Goal: Check status: Check status

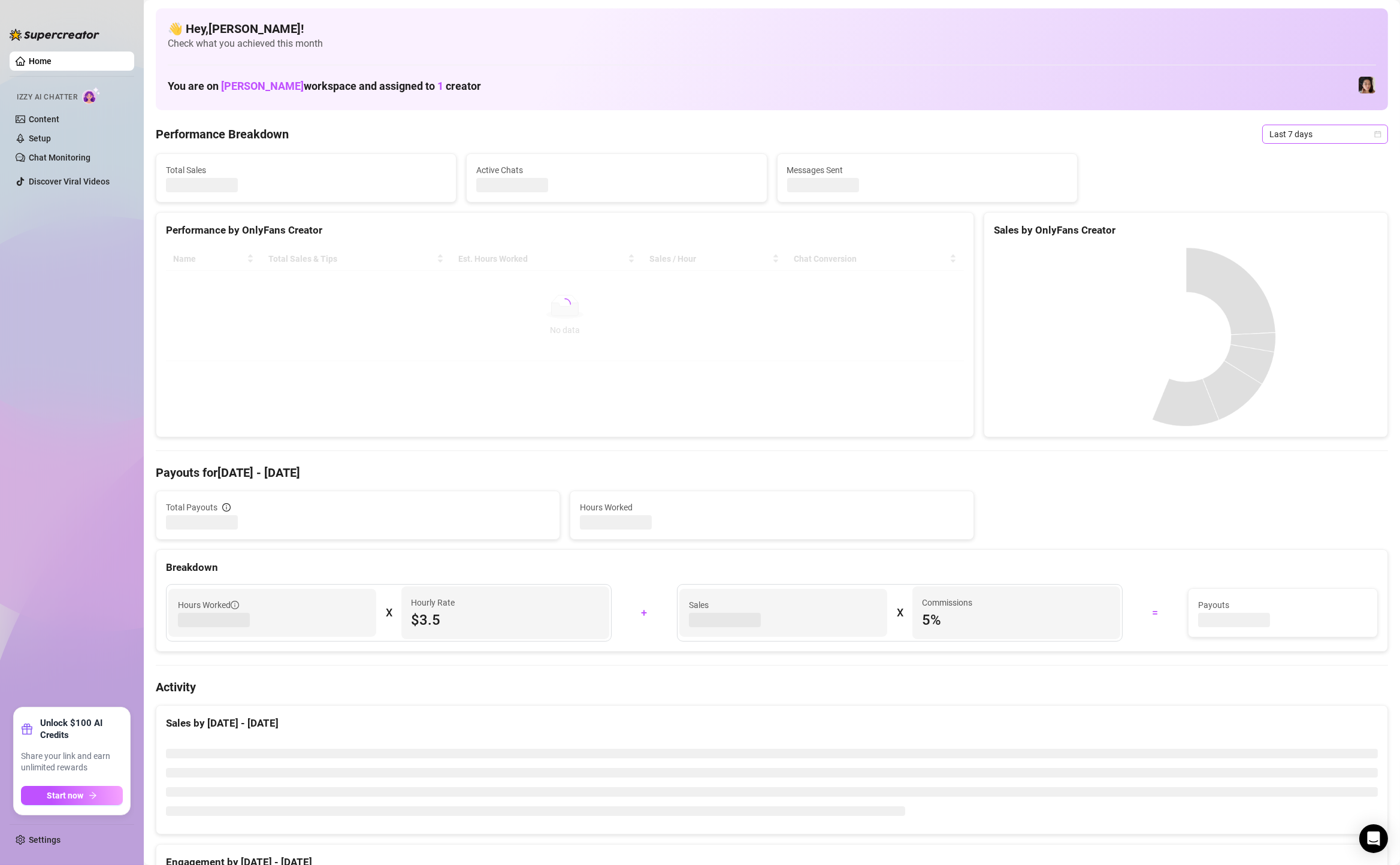
click at [1327, 138] on span "Last 7 days" at bounding box center [1325, 134] width 112 height 18
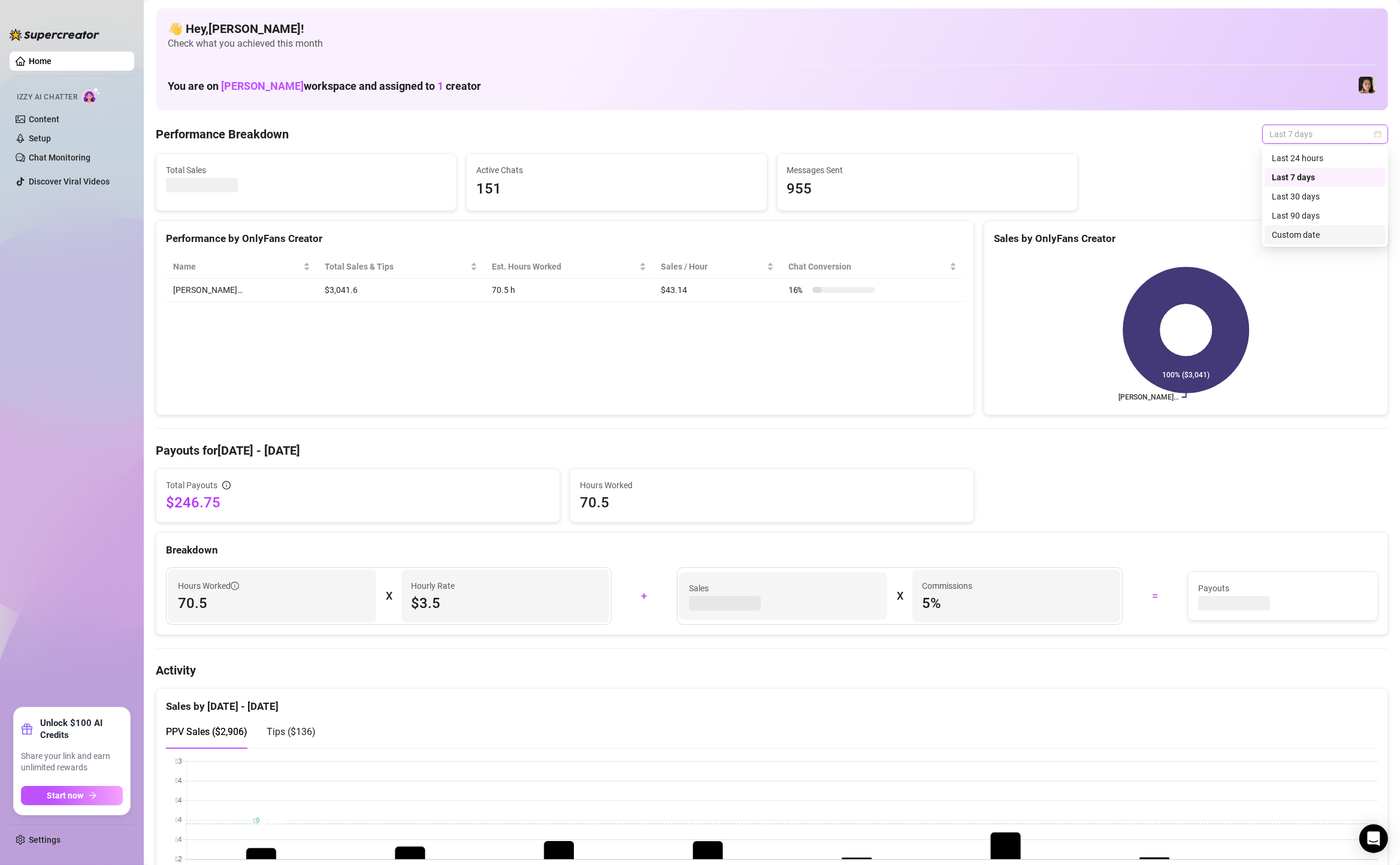
click at [1303, 234] on div "Custom date" at bounding box center [1325, 235] width 107 height 13
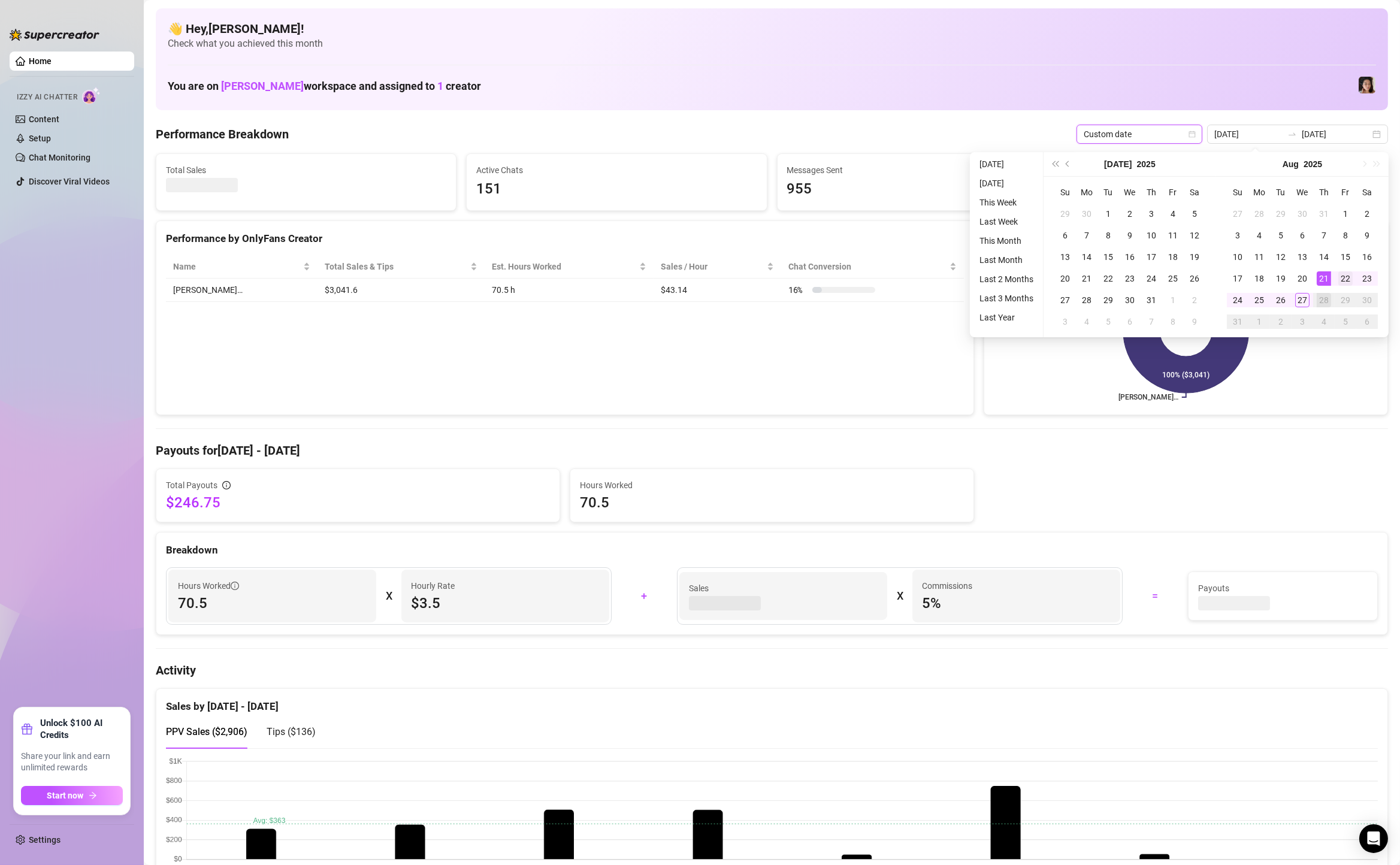
type input "[DATE]"
click at [1338, 270] on td "22" at bounding box center [1345, 279] width 22 height 22
type input "[DATE]"
click at [1304, 298] on div "27" at bounding box center [1302, 300] width 15 height 15
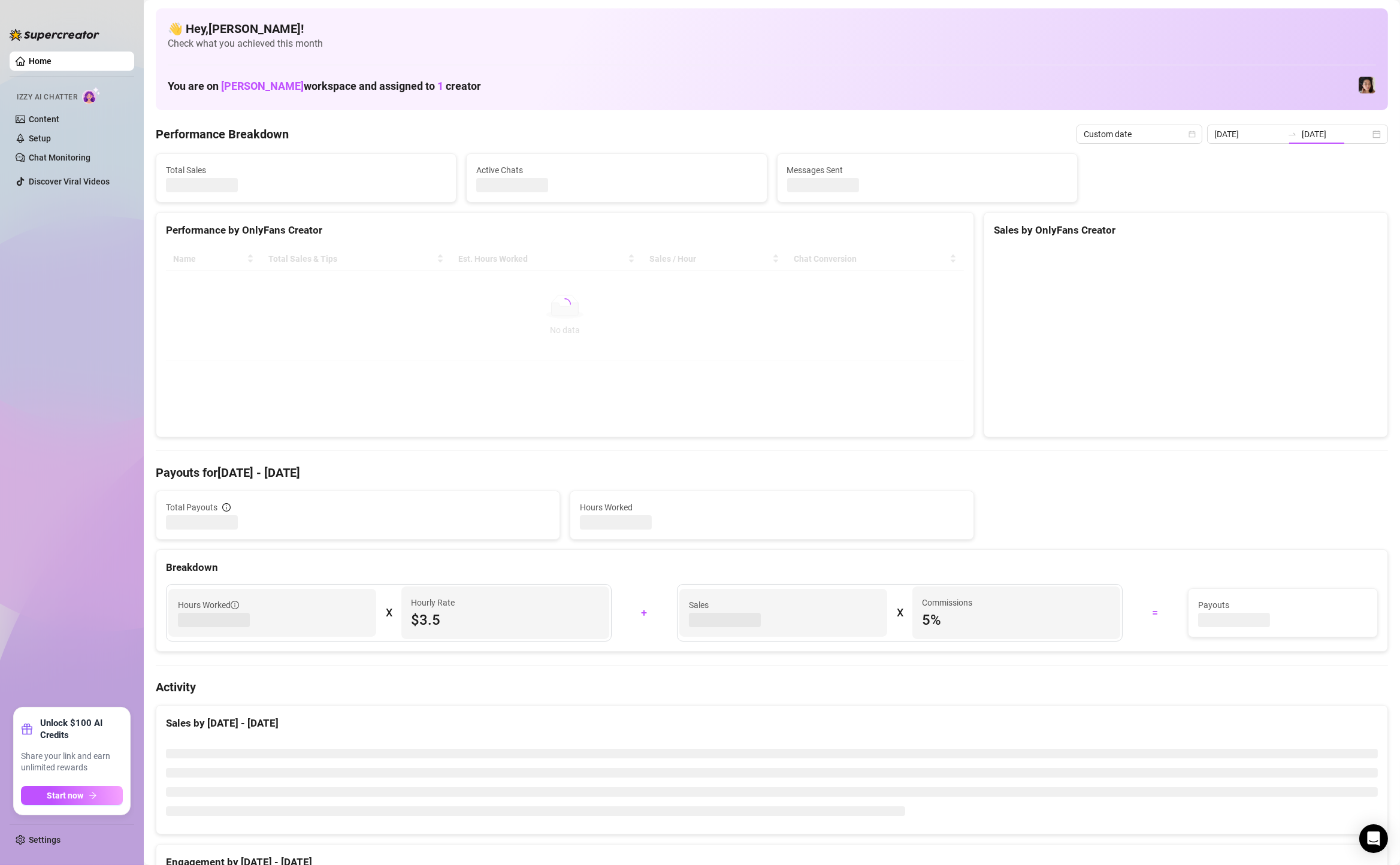
type input "[DATE]"
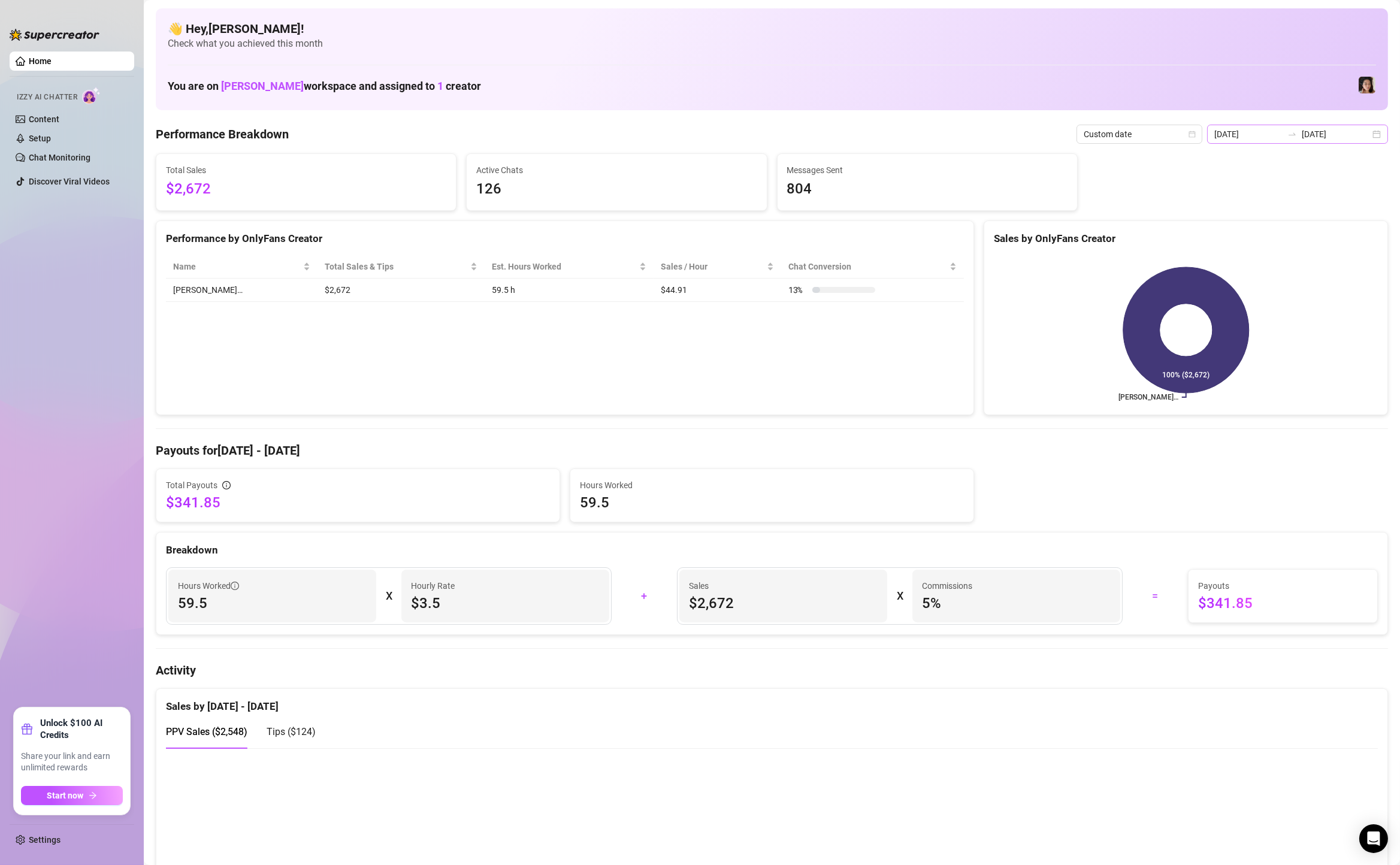
click at [1379, 132] on div "[DATE] [DATE]" at bounding box center [1298, 134] width 181 height 19
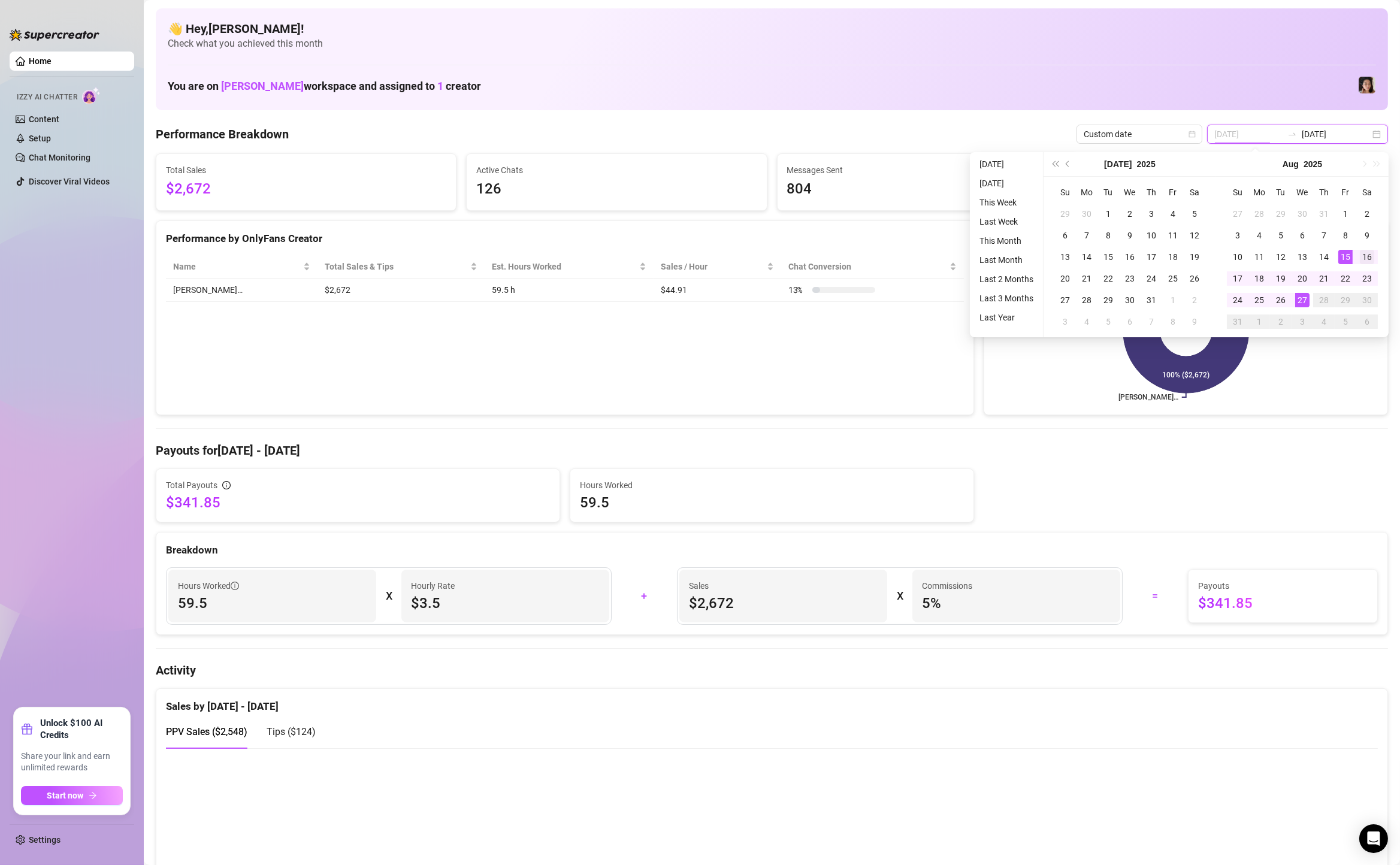
type input "[DATE]"
click at [1361, 248] on td "16" at bounding box center [1367, 257] width 22 height 22
type input "[DATE]"
click at [1308, 278] on div "20" at bounding box center [1302, 279] width 15 height 15
type input "[DATE]"
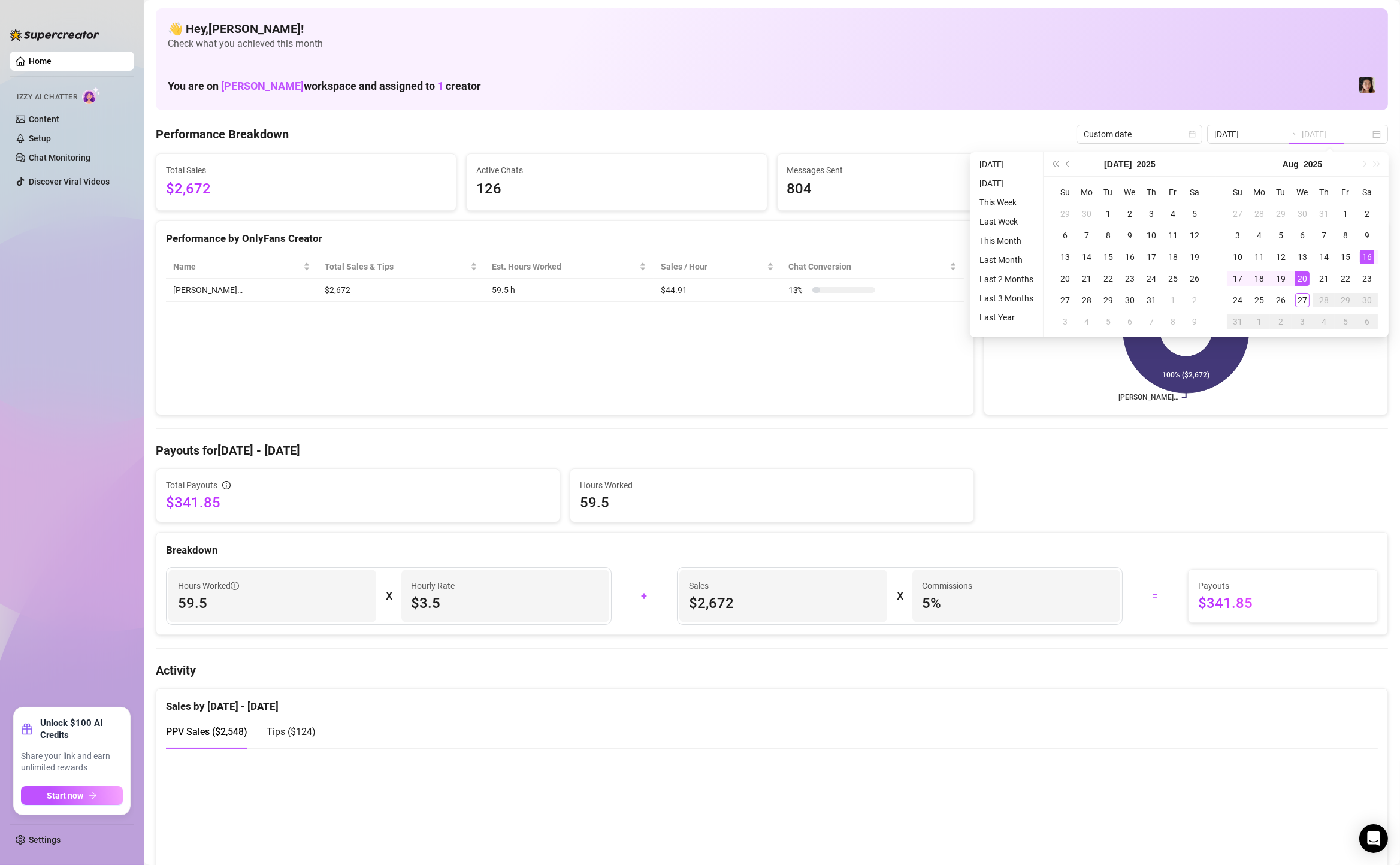
type input "[DATE]"
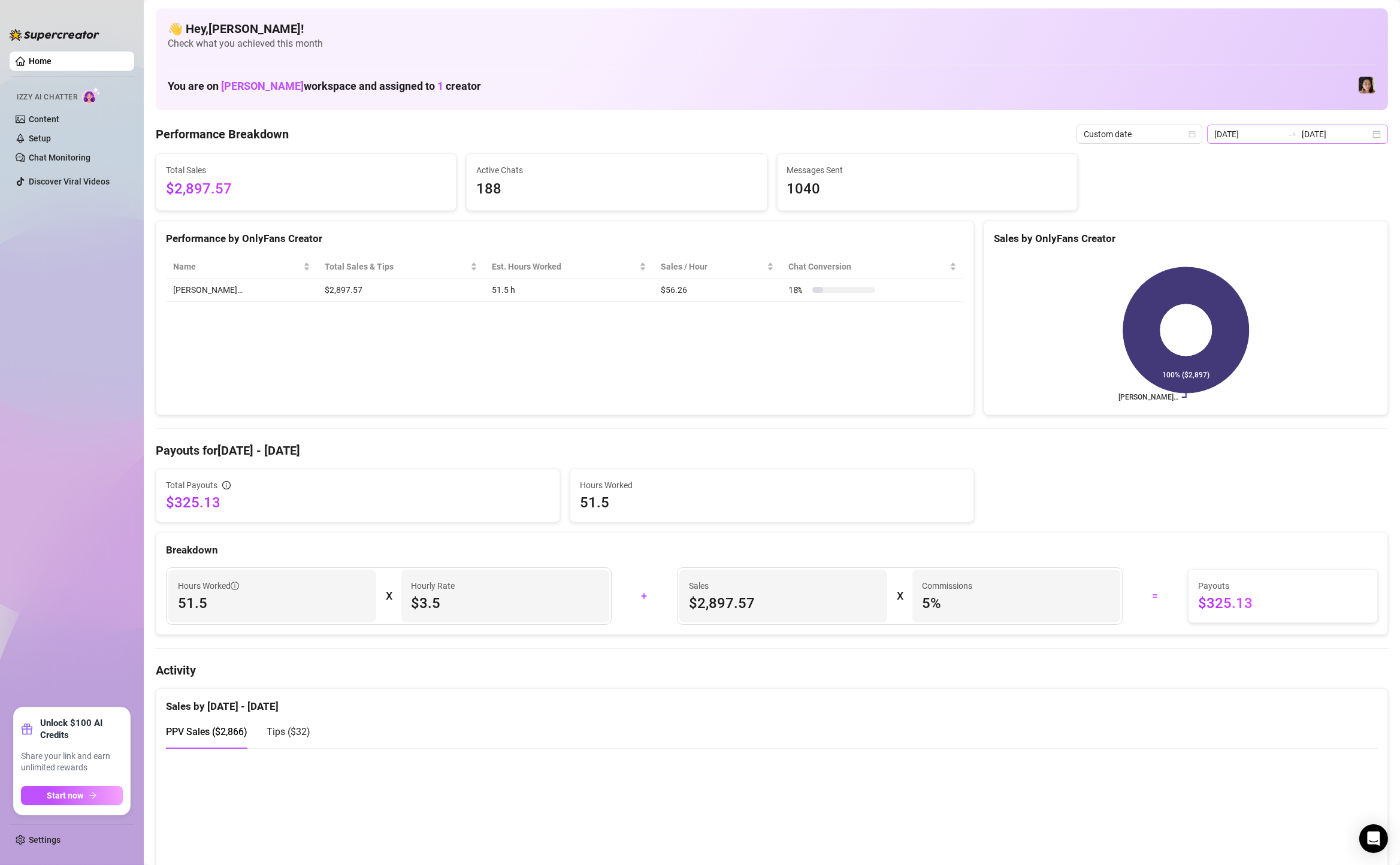
click at [1385, 127] on div "[DATE] [DATE]" at bounding box center [1298, 134] width 181 height 19
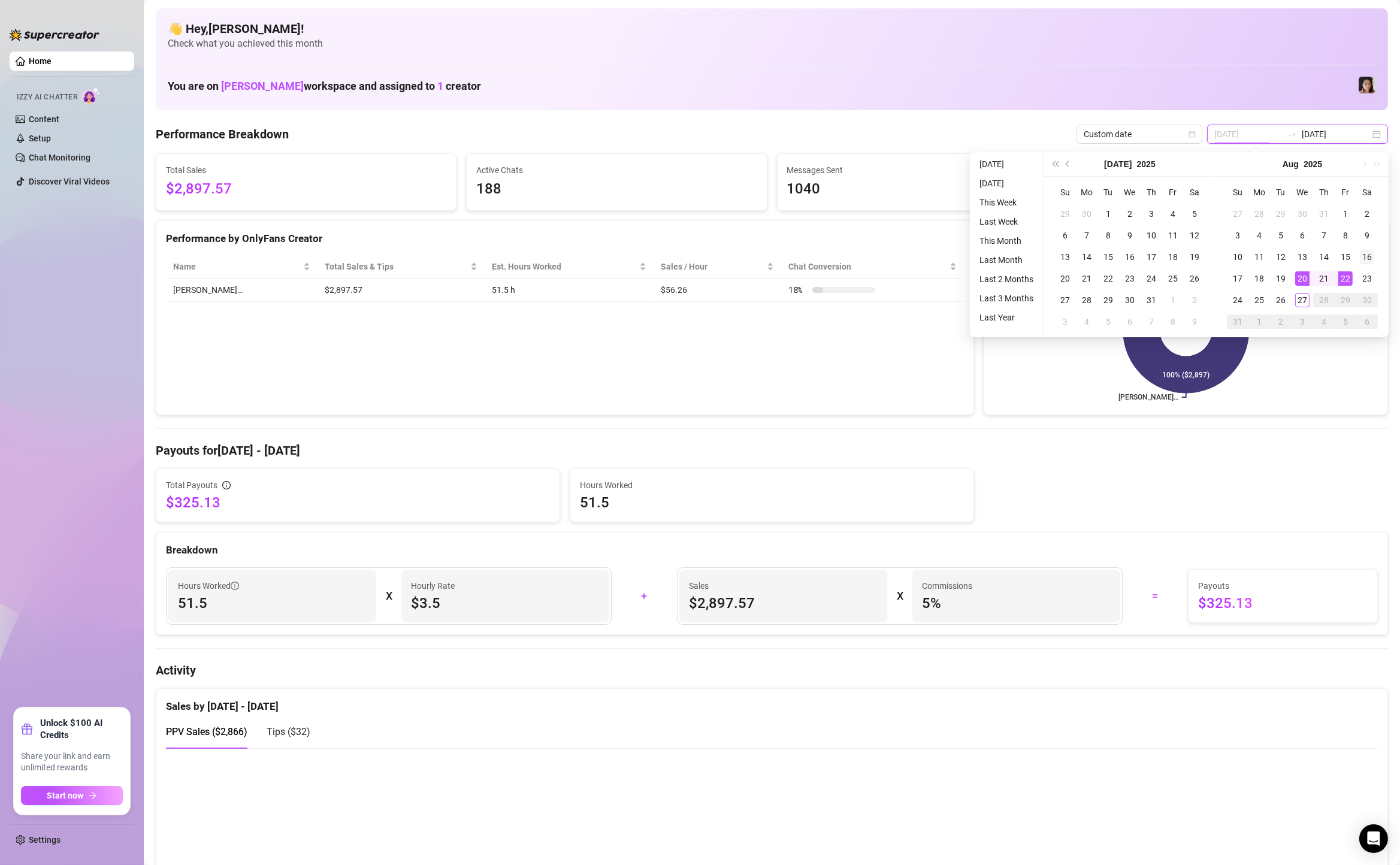
type input "[DATE]"
click at [1364, 252] on div "16" at bounding box center [1367, 257] width 15 height 15
type input "[DATE]"
click at [1326, 283] on div "21" at bounding box center [1324, 279] width 15 height 15
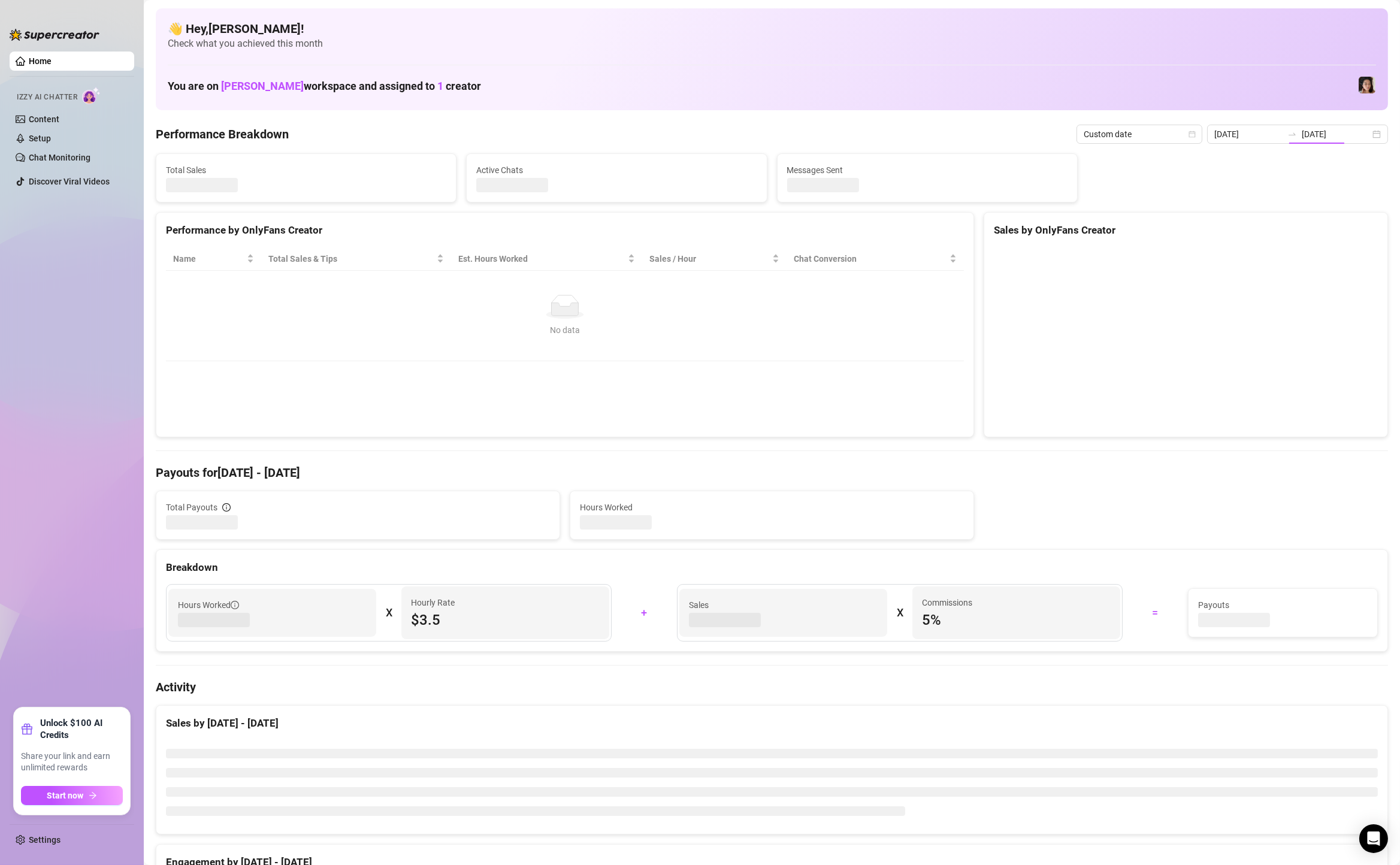
type input "[DATE]"
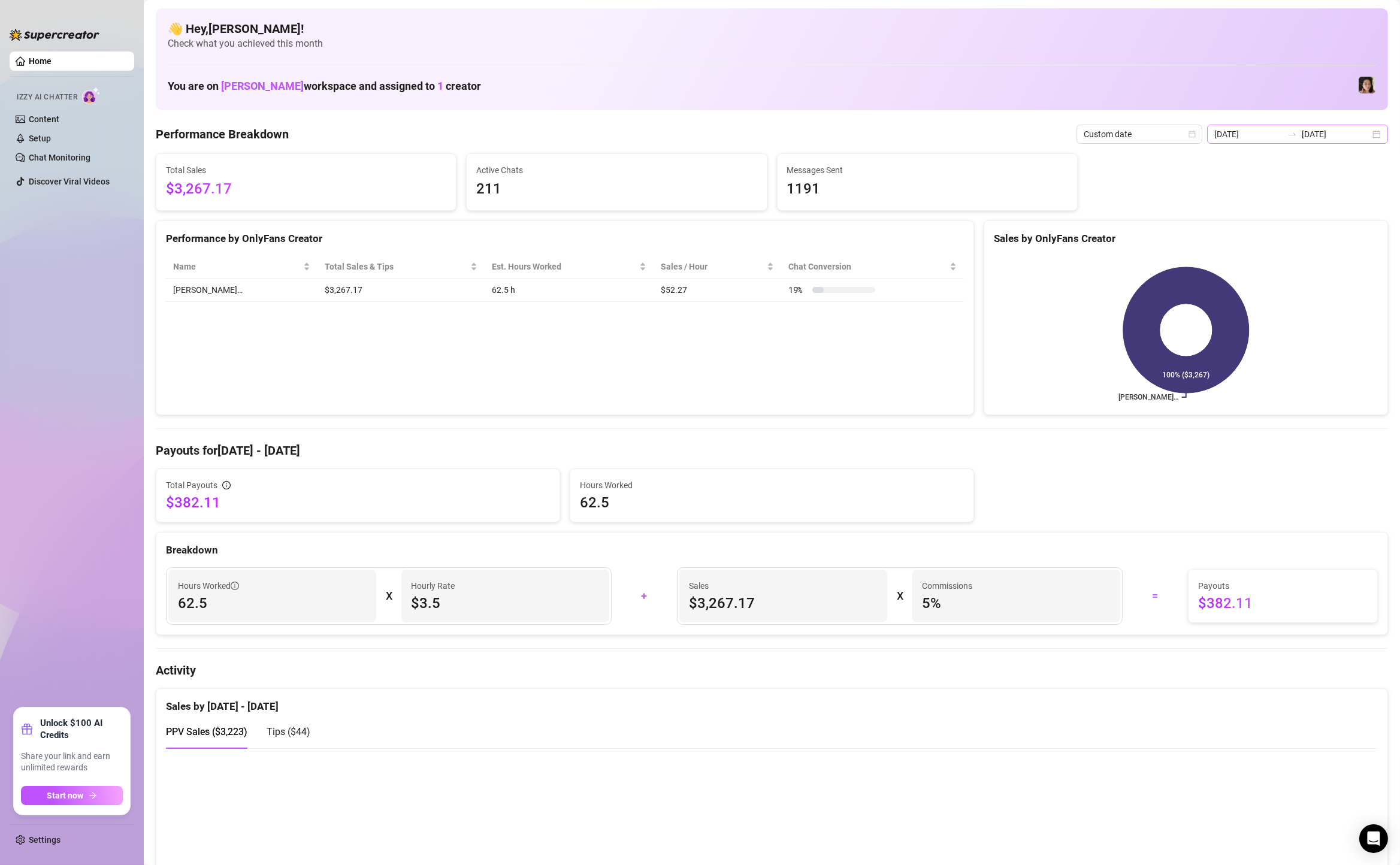
click at [1378, 137] on div "[DATE] [DATE]" at bounding box center [1298, 134] width 181 height 19
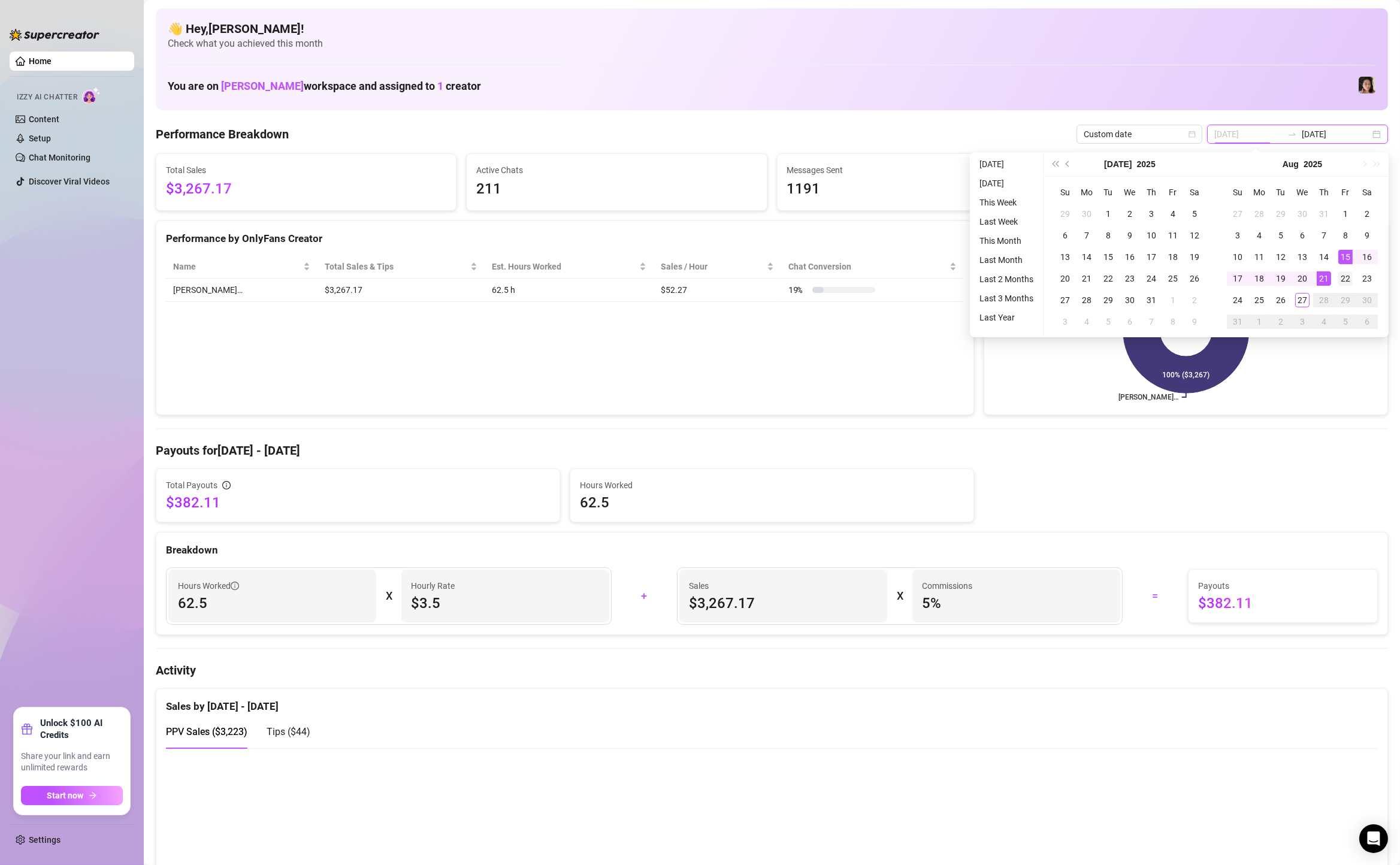
type input "[DATE]"
click at [1342, 276] on div "22" at bounding box center [1345, 279] width 15 height 15
type input "[DATE]"
click at [1304, 302] on div "27" at bounding box center [1302, 300] width 15 height 15
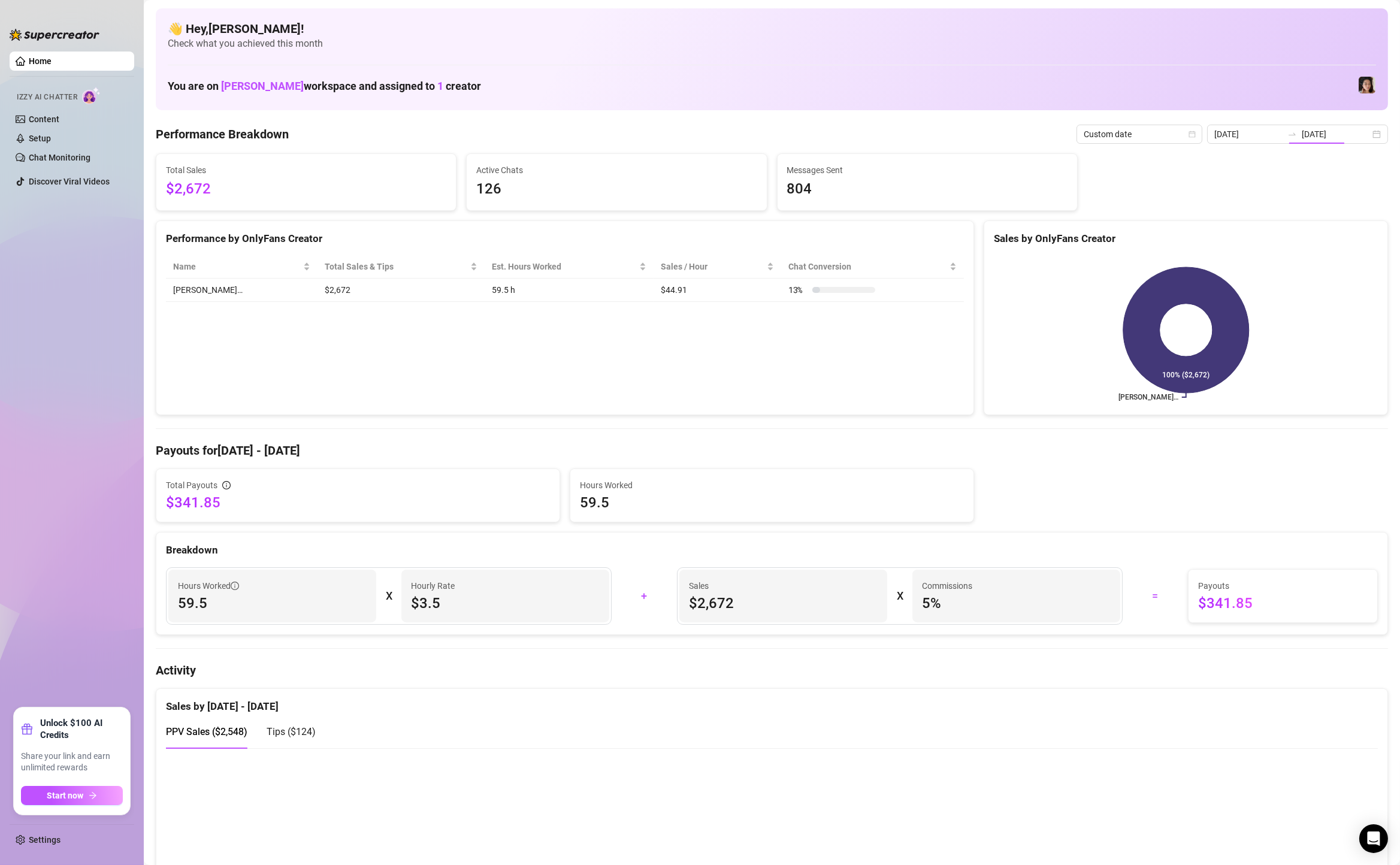
type input "[DATE]"
